Goal: Task Accomplishment & Management: Manage account settings

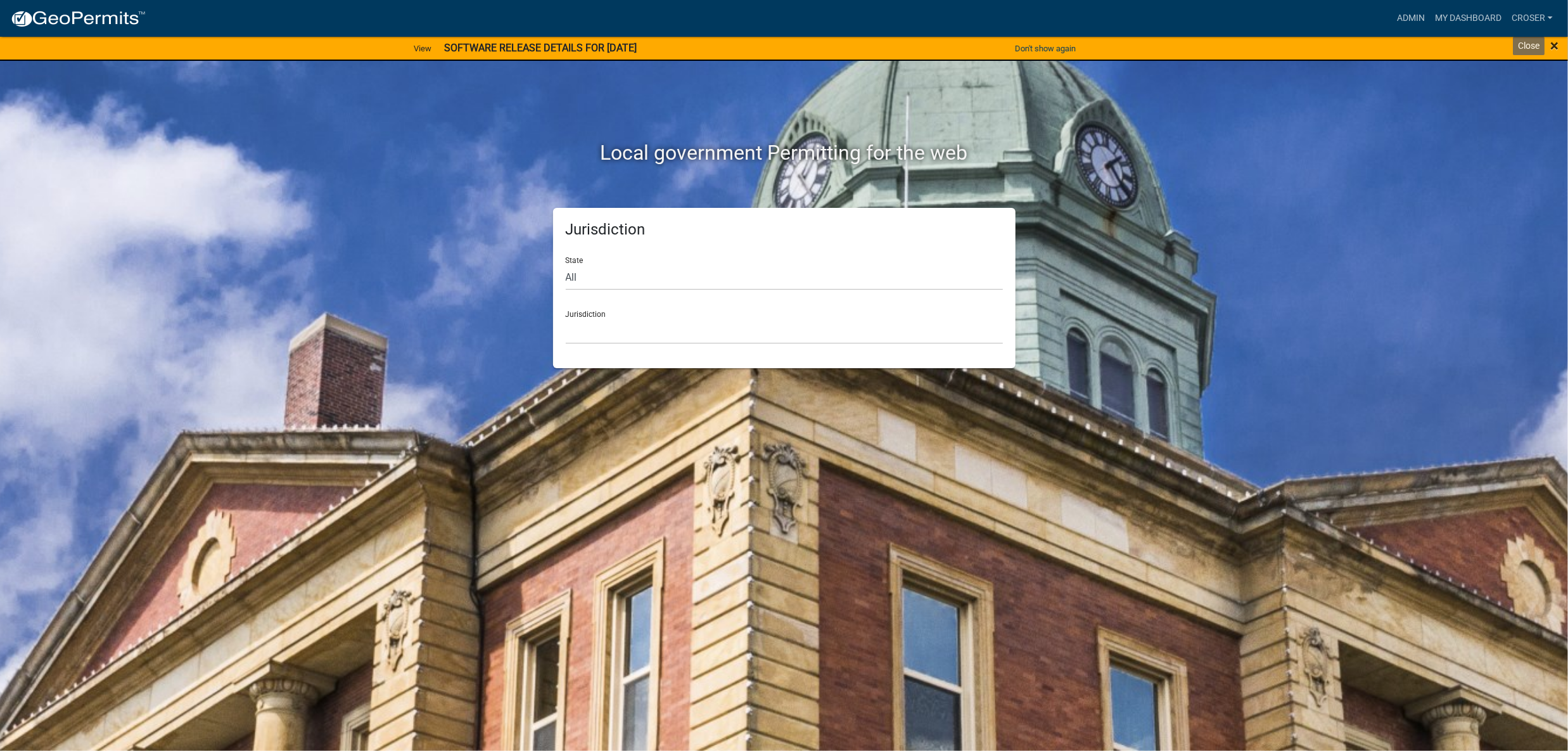
click at [1552, 49] on span "×" at bounding box center [1554, 46] width 8 height 18
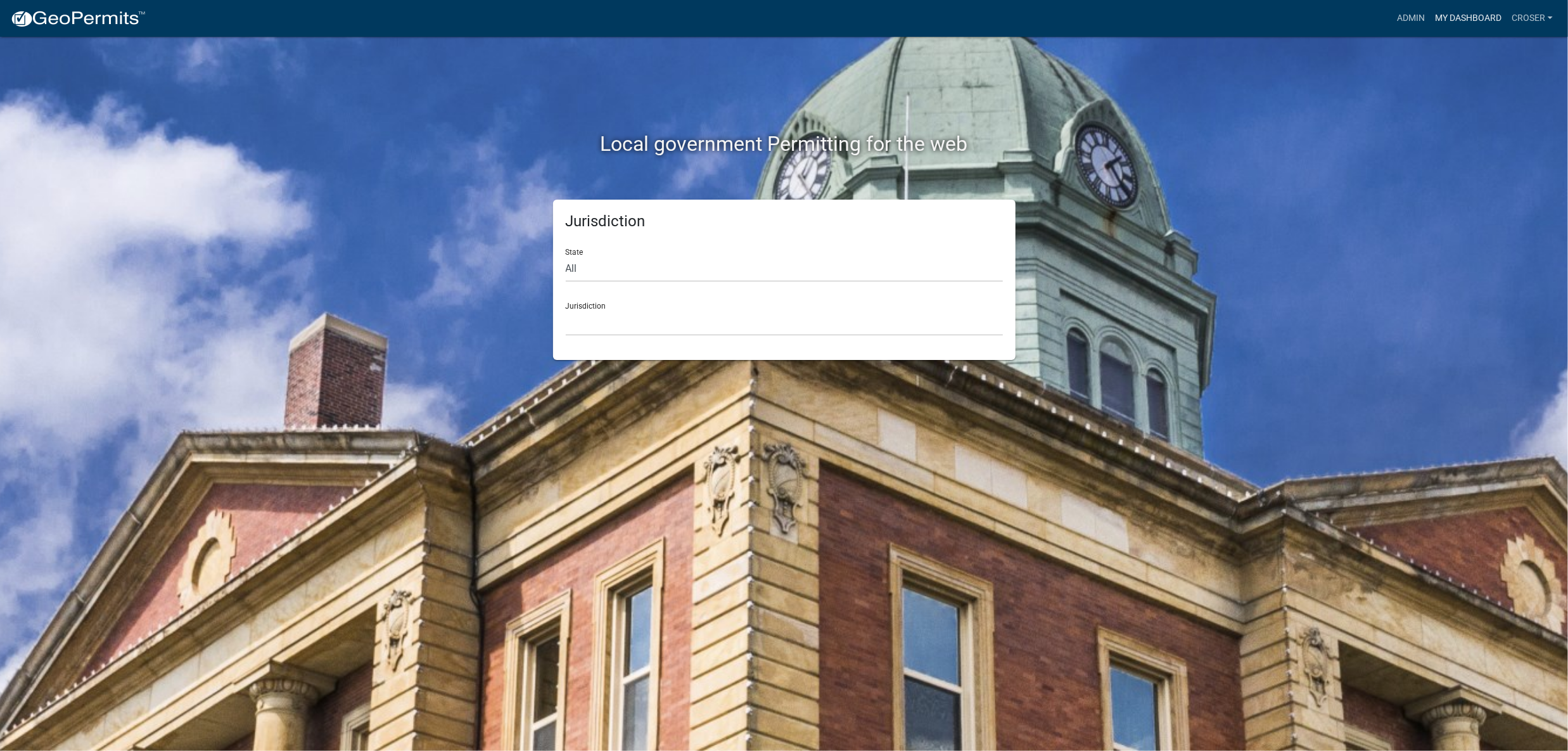
click at [1430, 31] on link "My Dashboard" at bounding box center [1468, 18] width 77 height 24
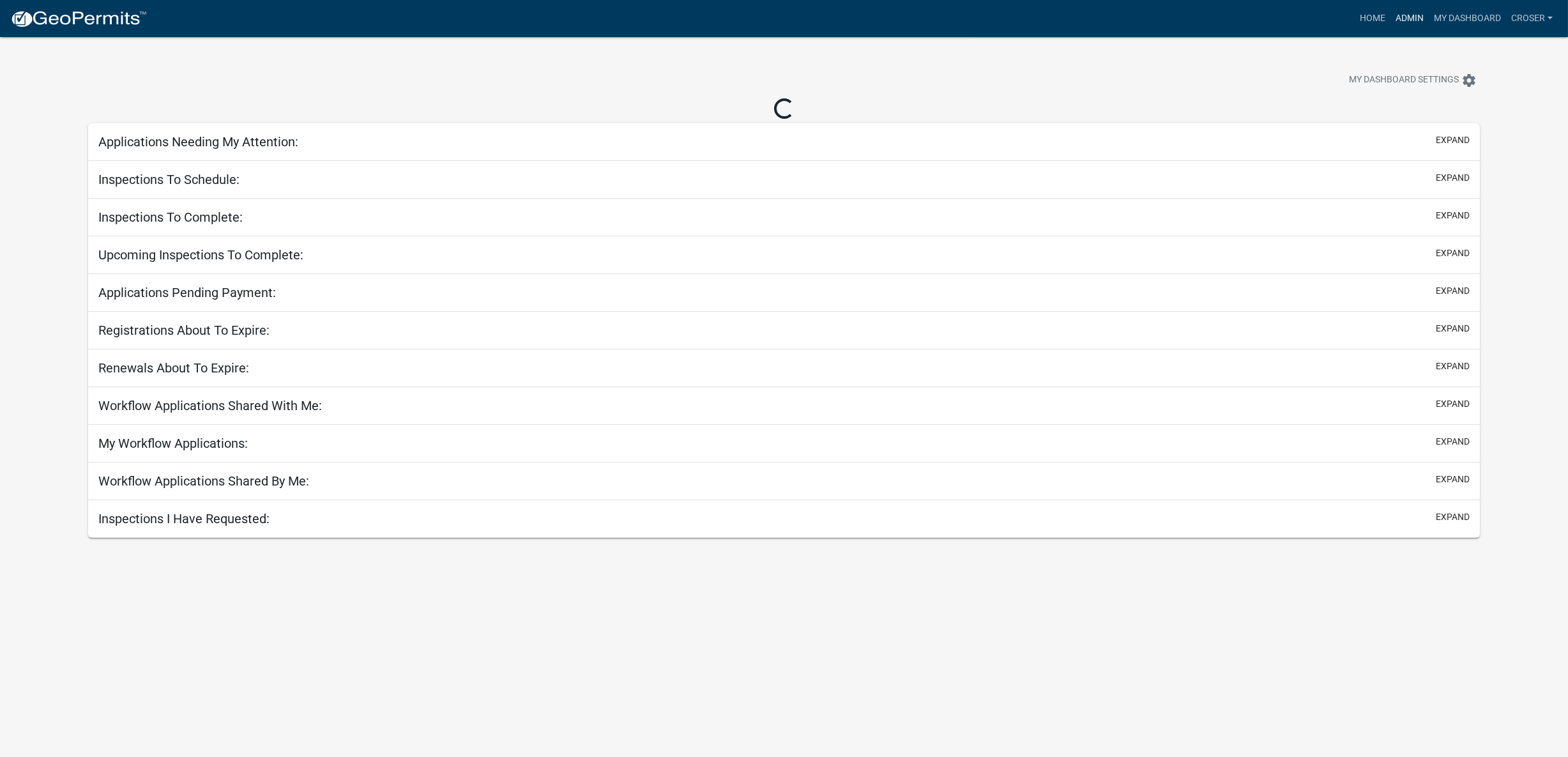
click at [1390, 23] on link "Admin" at bounding box center [1410, 18] width 39 height 24
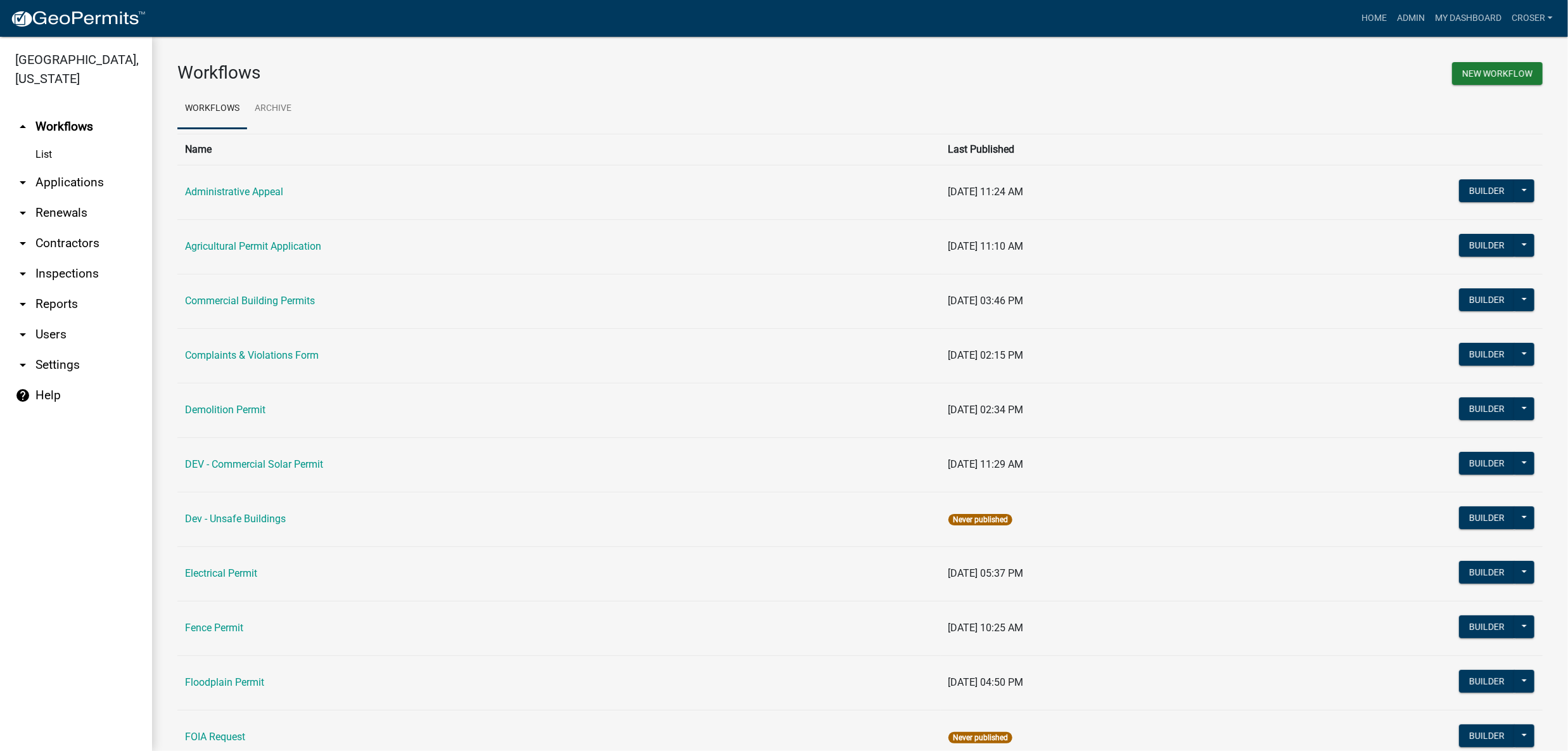
click at [59, 197] on link "arrow_drop_down Applications" at bounding box center [76, 182] width 152 height 31
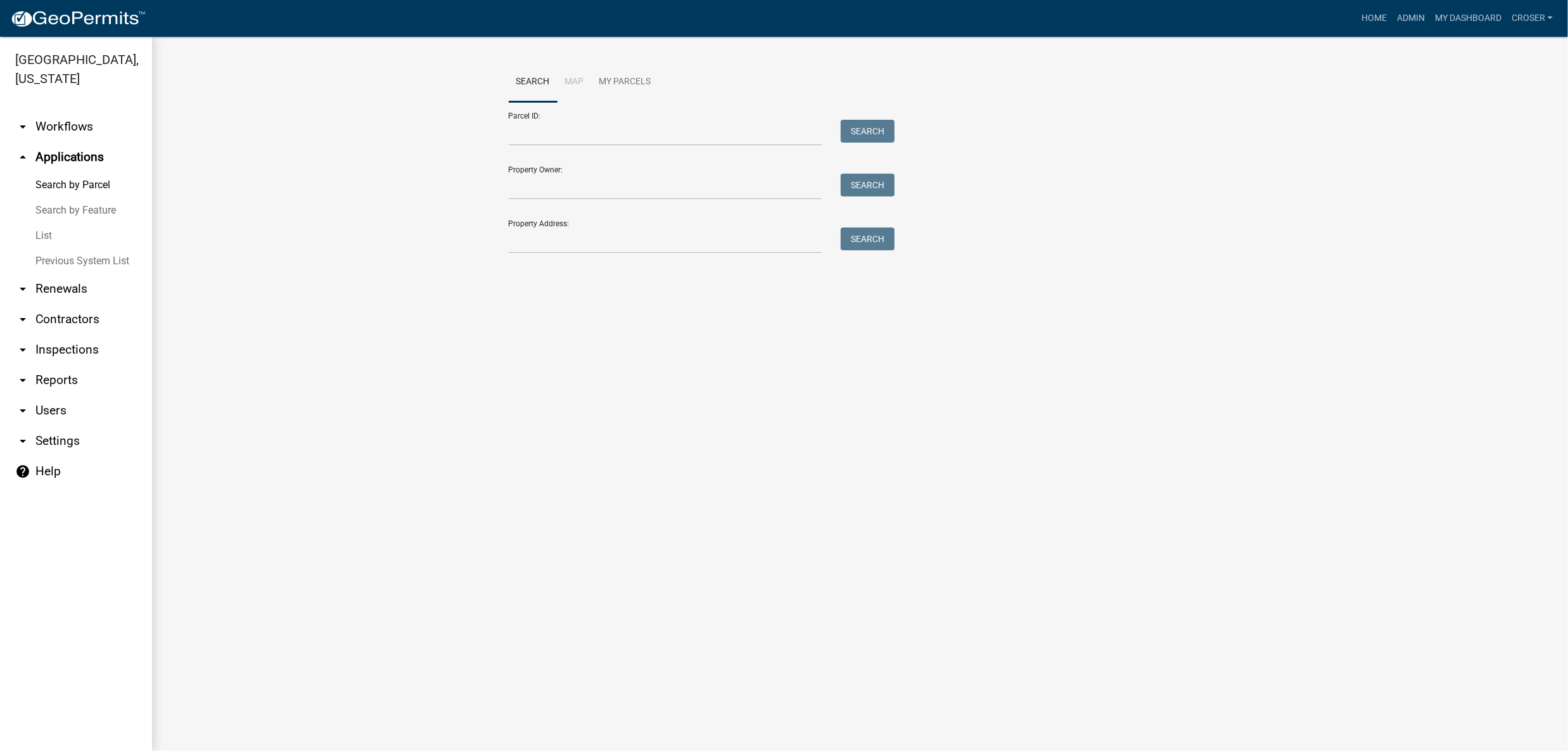
click at [54, 249] on link "List" at bounding box center [76, 235] width 152 height 25
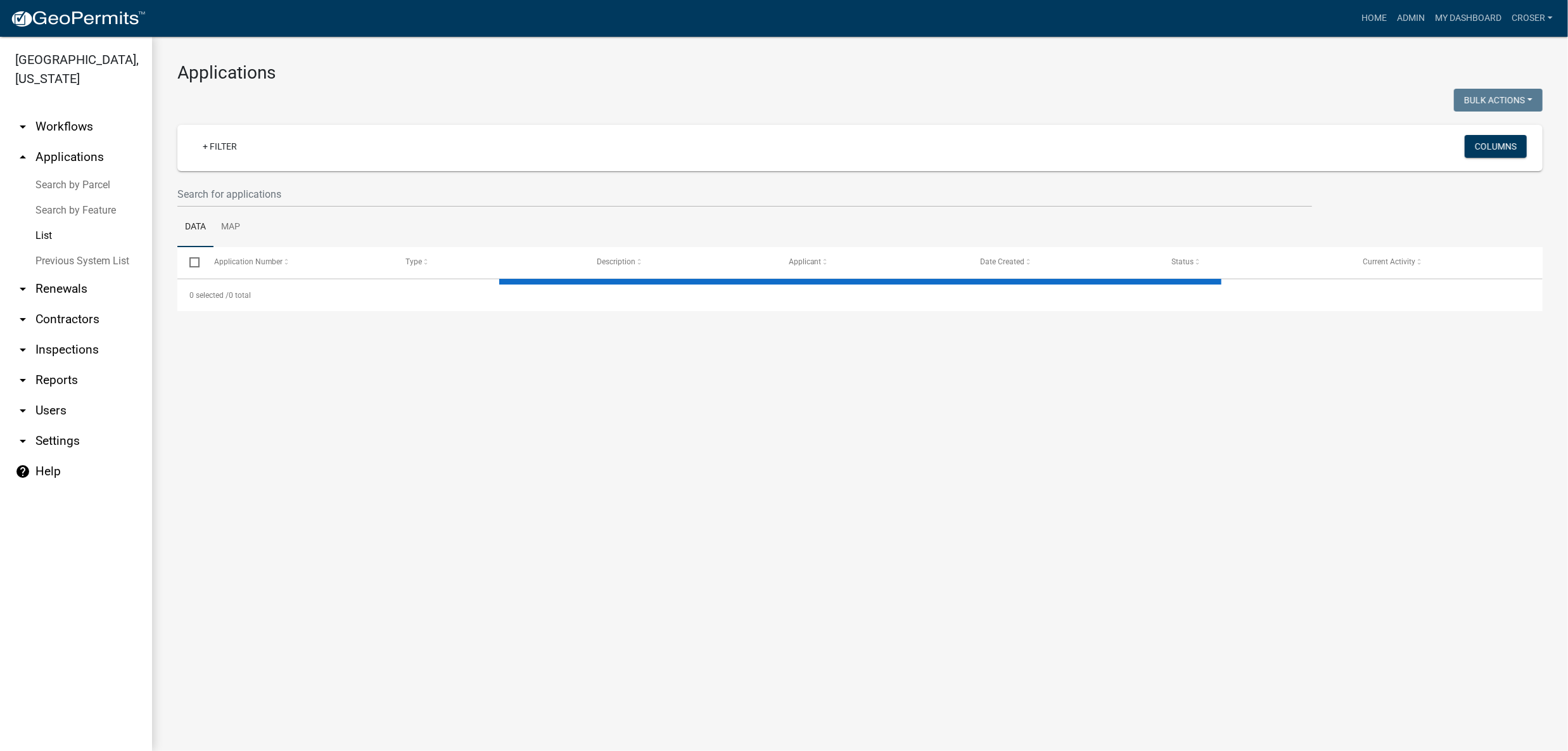
select select "3: 100"
